Goal: Task Accomplishment & Management: Complete application form

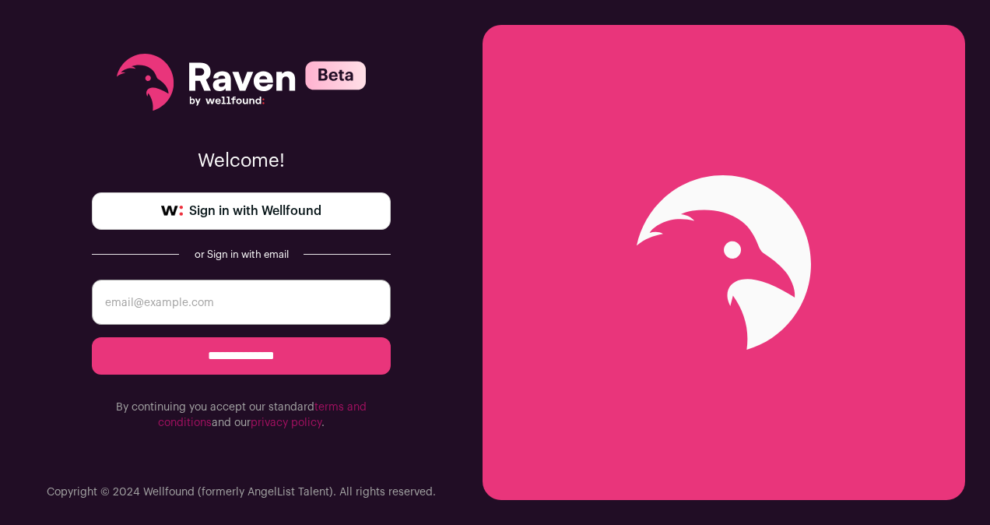
click at [280, 289] on input "email" at bounding box center [241, 301] width 299 height 45
type input "gbatta0810@gmail.com"
click at [248, 350] on input "**********" at bounding box center [241, 355] width 299 height 37
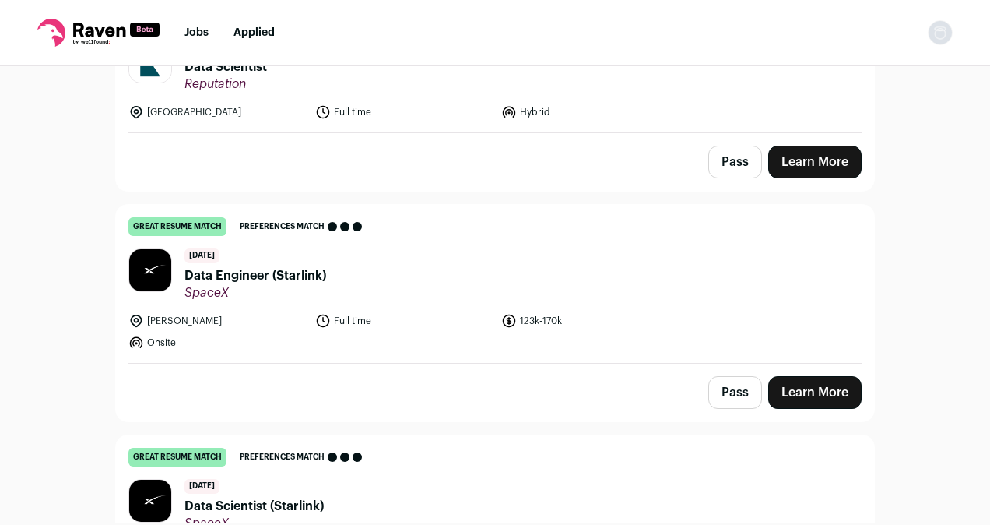
scroll to position [459, 0]
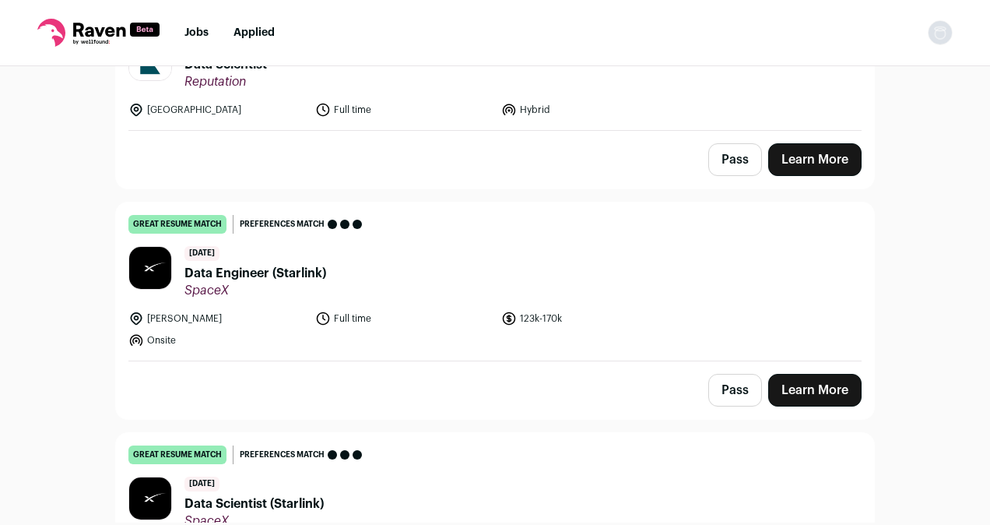
click at [296, 269] on span "Data Engineer (Starlink)" at bounding box center [255, 273] width 142 height 19
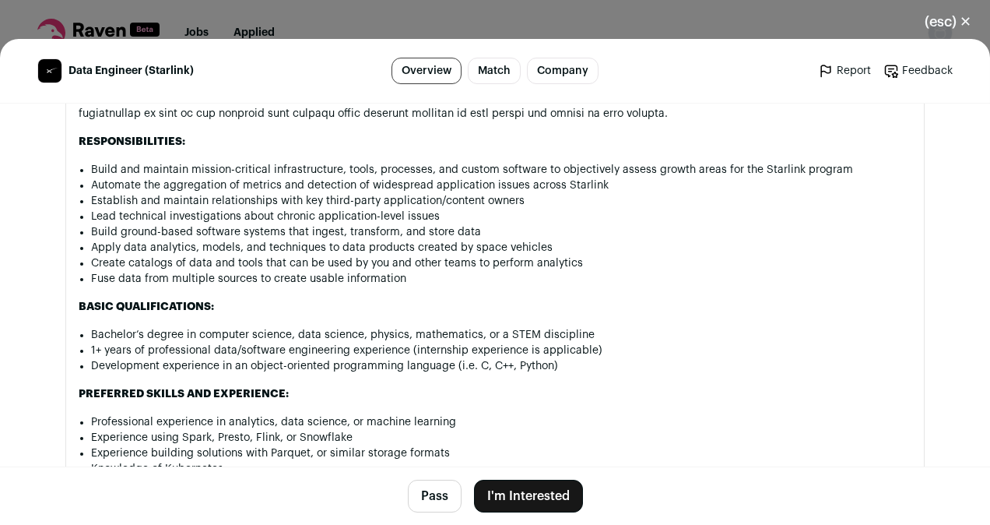
scroll to position [1066, 0]
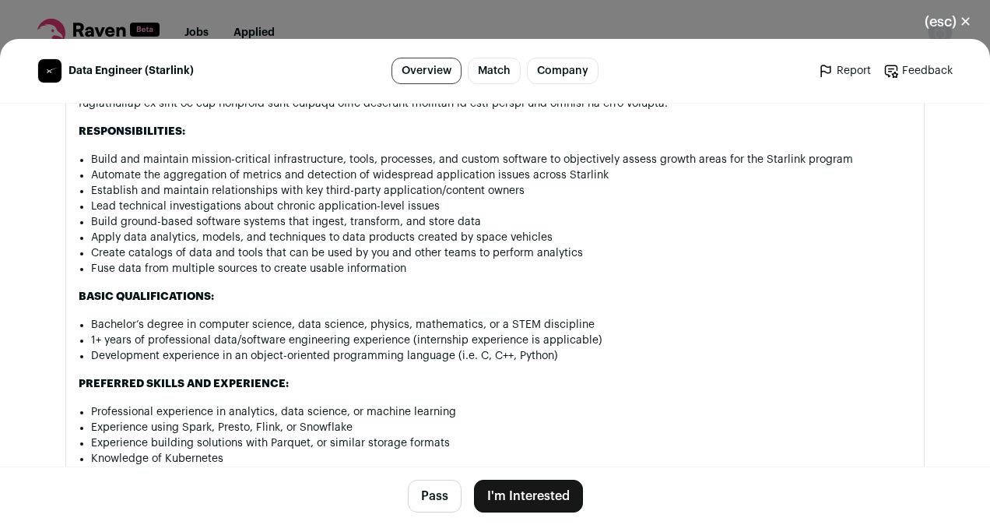
click at [515, 487] on button "I'm Interested" at bounding box center [528, 495] width 109 height 33
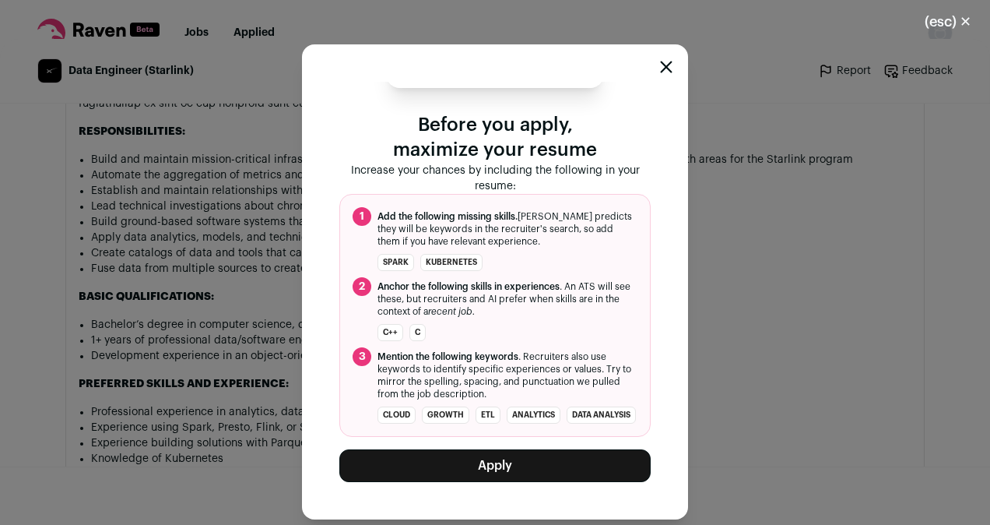
scroll to position [84, 0]
click at [525, 462] on button "Apply" at bounding box center [494, 465] width 311 height 33
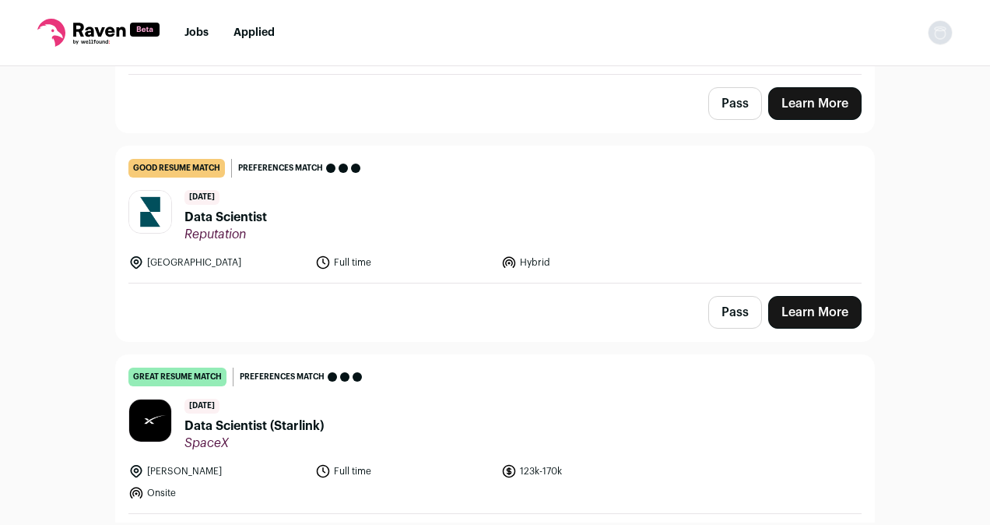
scroll to position [309, 0]
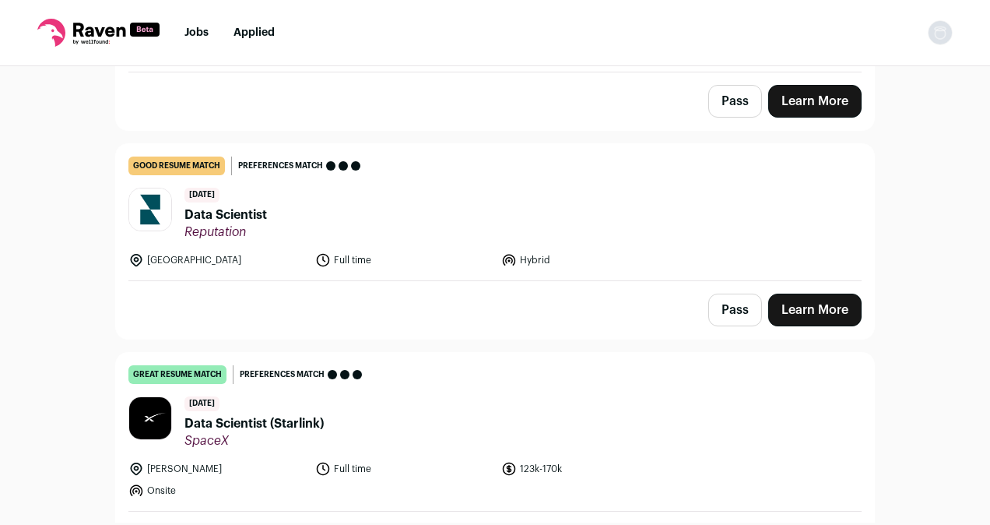
click at [240, 217] on span "Data Scientist" at bounding box center [225, 214] width 83 height 19
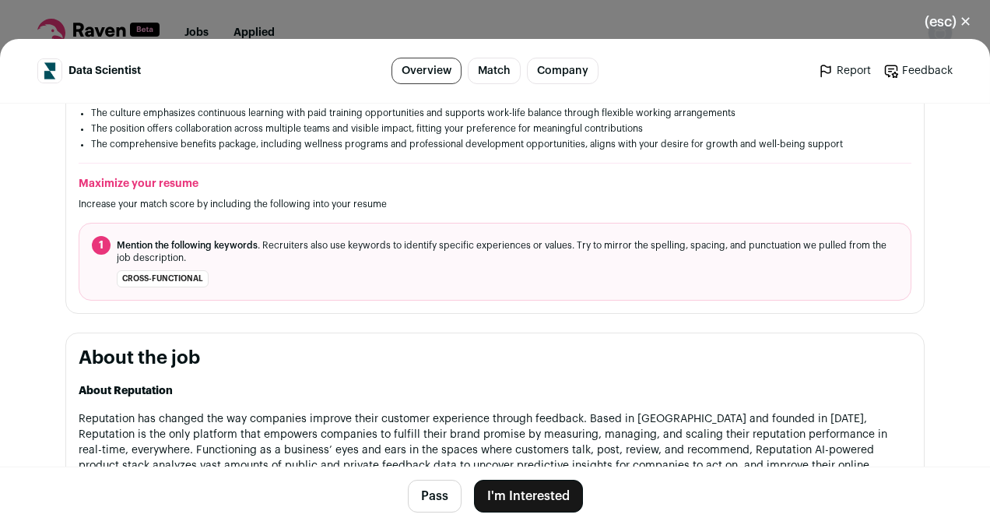
scroll to position [496, 0]
click at [529, 490] on button "I'm Interested" at bounding box center [528, 495] width 109 height 33
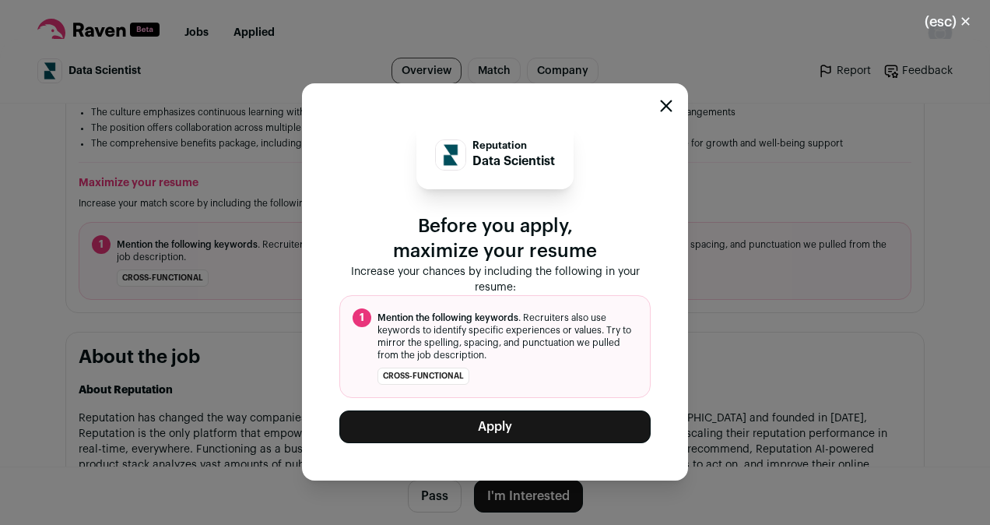
click at [505, 440] on button "Apply" at bounding box center [494, 426] width 311 height 33
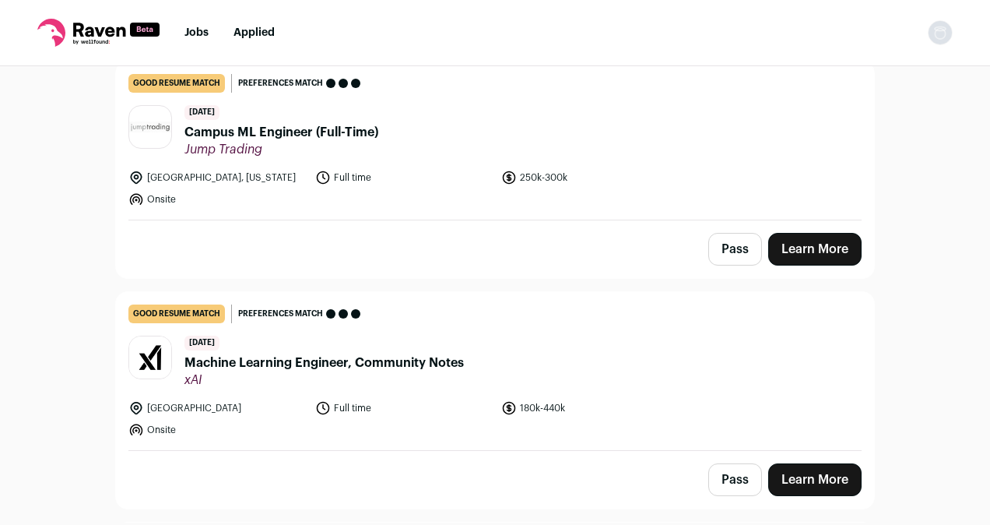
scroll to position [6446, 0]
